Goal: Go to known website: Go to known website

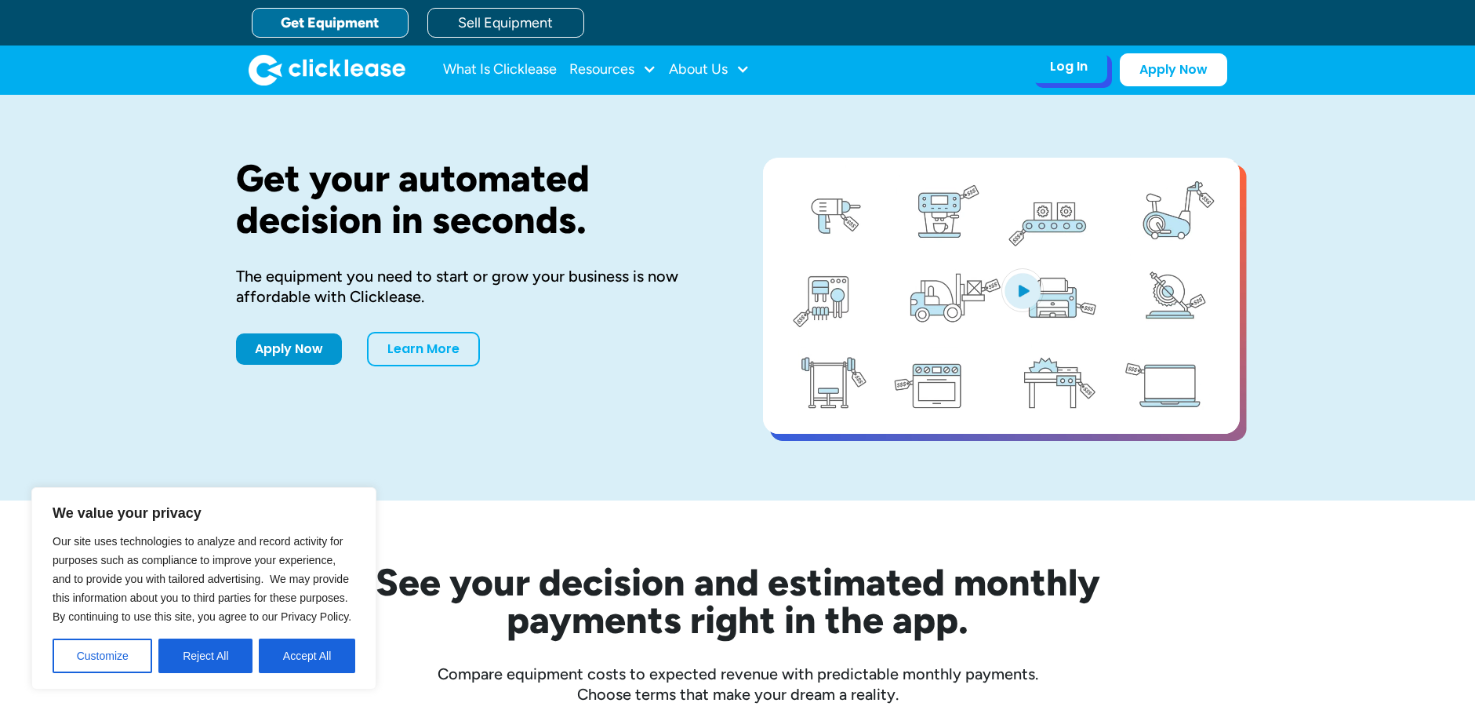
click at [1073, 64] on div "Log In" at bounding box center [1069, 67] width 38 height 16
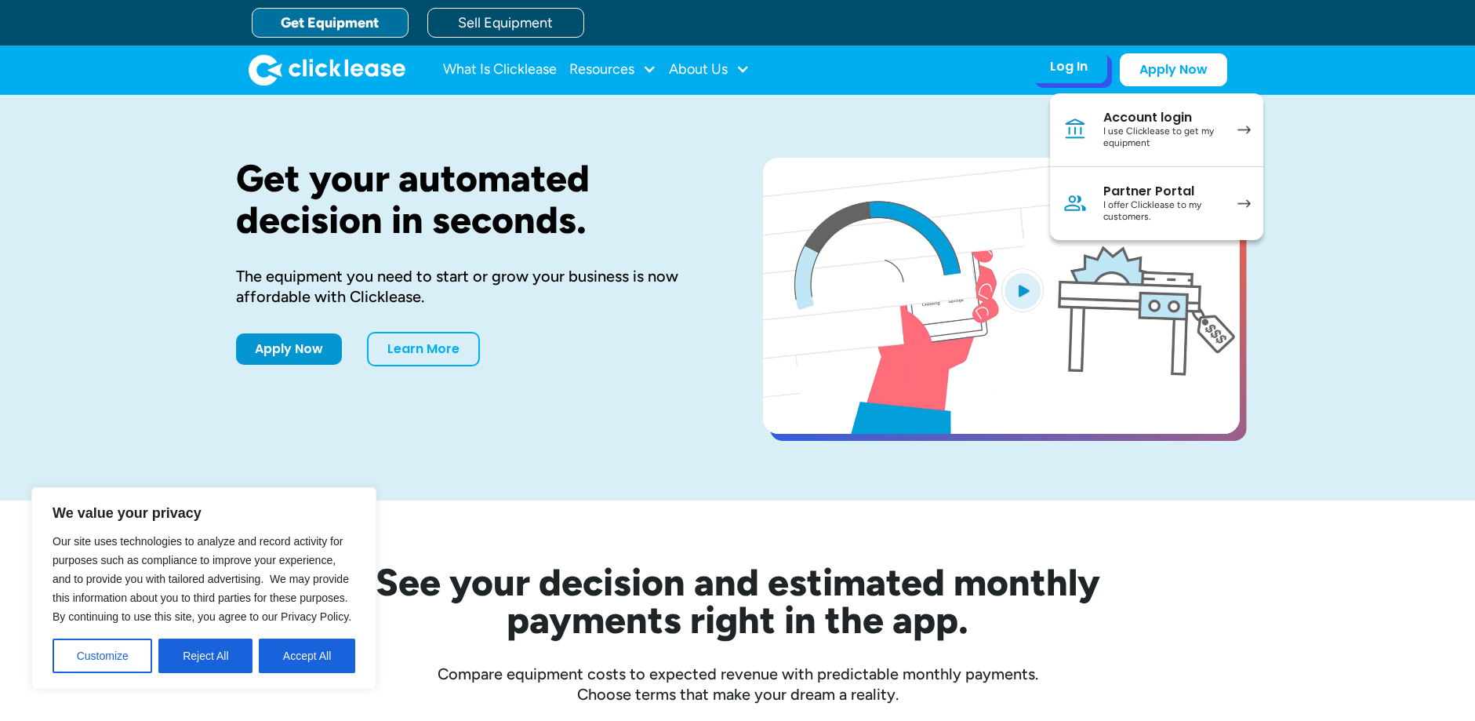
click at [1182, 143] on div "I use Clicklease to get my equipment" at bounding box center [1162, 137] width 118 height 24
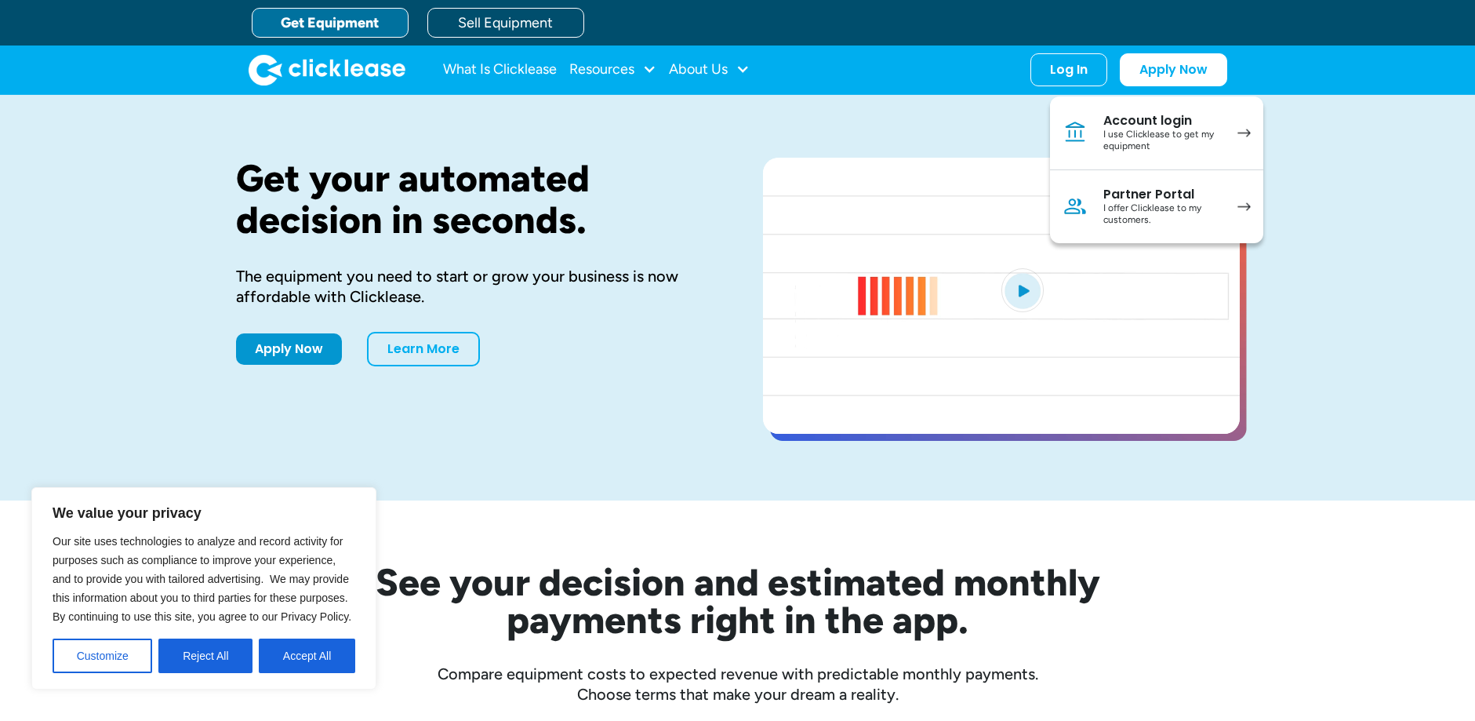
click at [712, 409] on div "Get your automated decision in seconds. The equipment you need to start or grow…" at bounding box center [474, 298] width 477 height 280
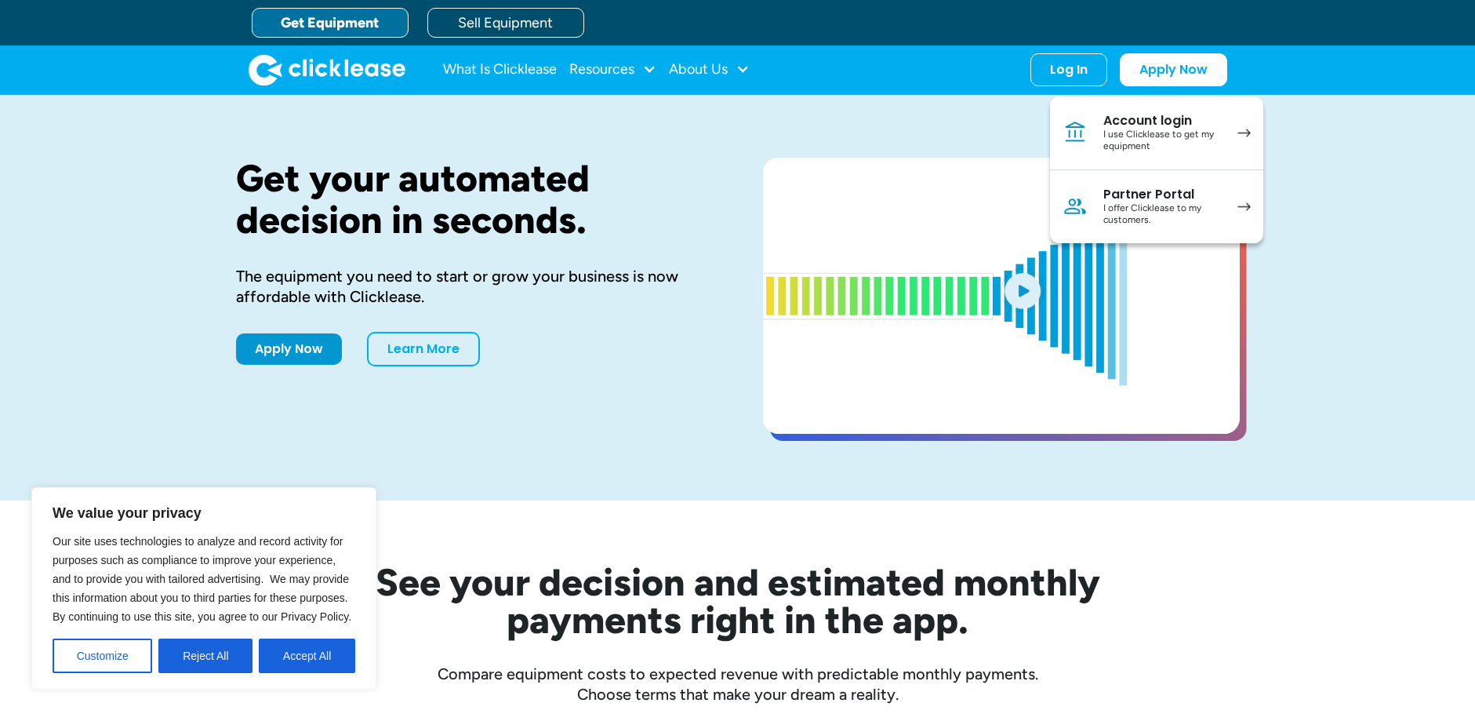
click at [712, 409] on div "Get your automated decision in seconds. The equipment you need to start or grow…" at bounding box center [474, 298] width 477 height 280
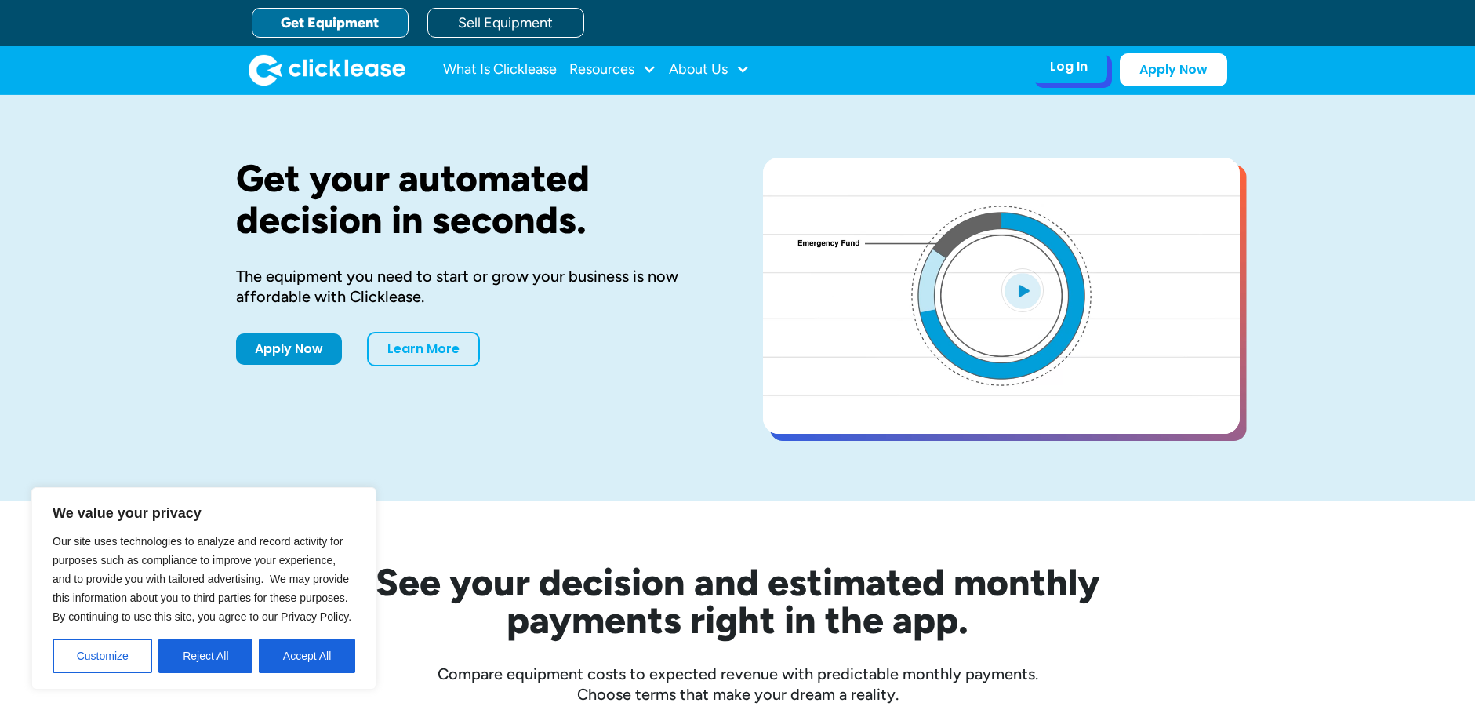
click at [1063, 60] on div "Log In" at bounding box center [1069, 67] width 38 height 16
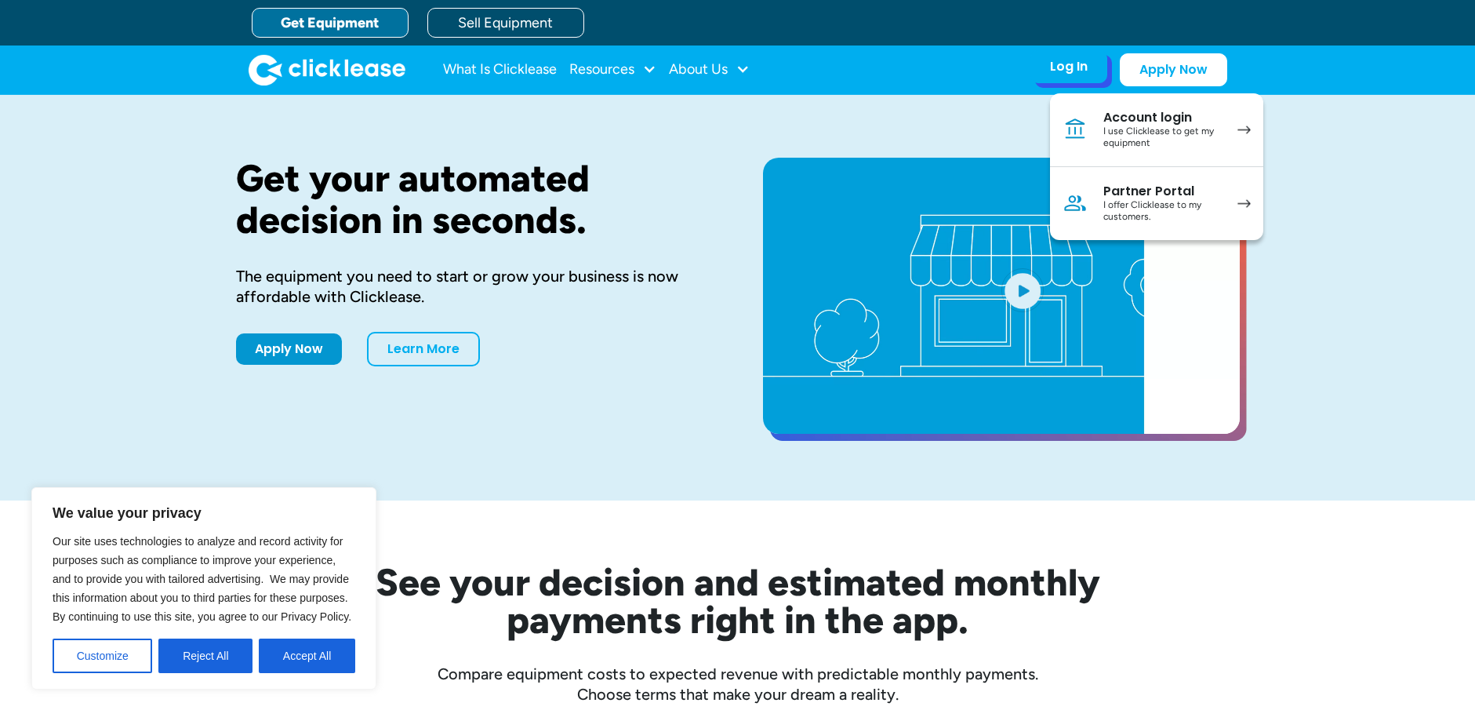
click at [1166, 133] on div "I use Clicklease to get my equipment" at bounding box center [1162, 137] width 118 height 24
